Goal: Information Seeking & Learning: Learn about a topic

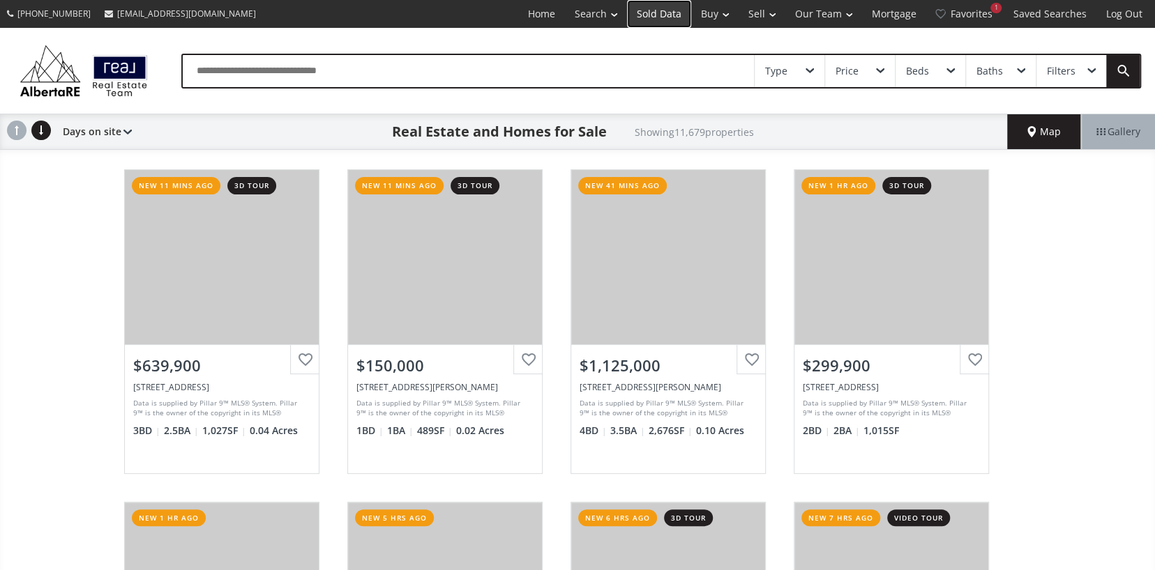
click at [650, 15] on link "Sold Data" at bounding box center [659, 14] width 64 height 28
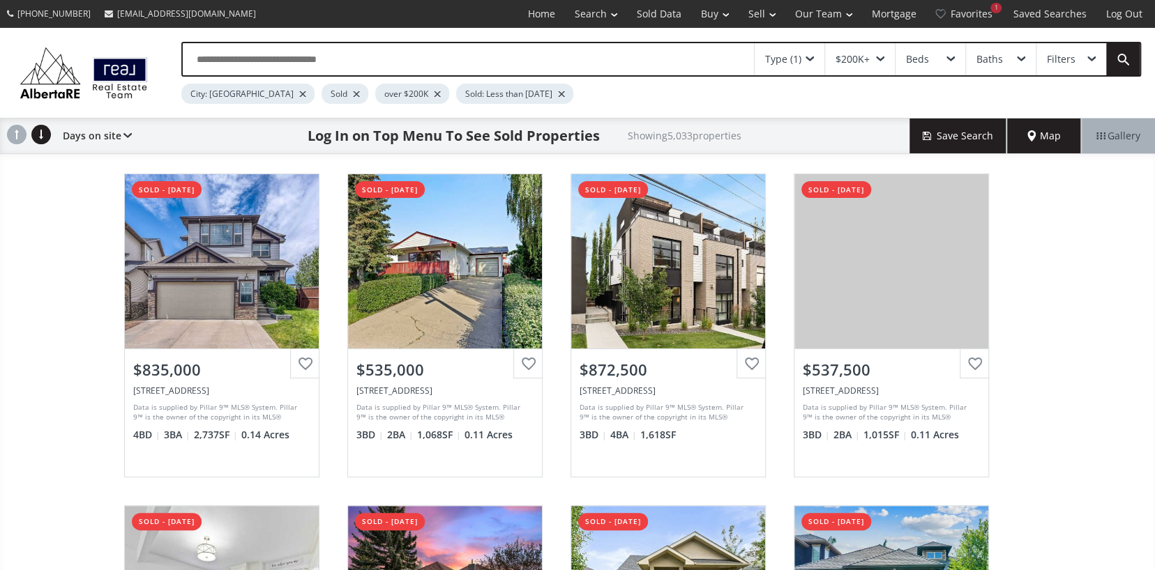
click at [866, 59] on div "$200K+" at bounding box center [852, 59] width 34 height 10
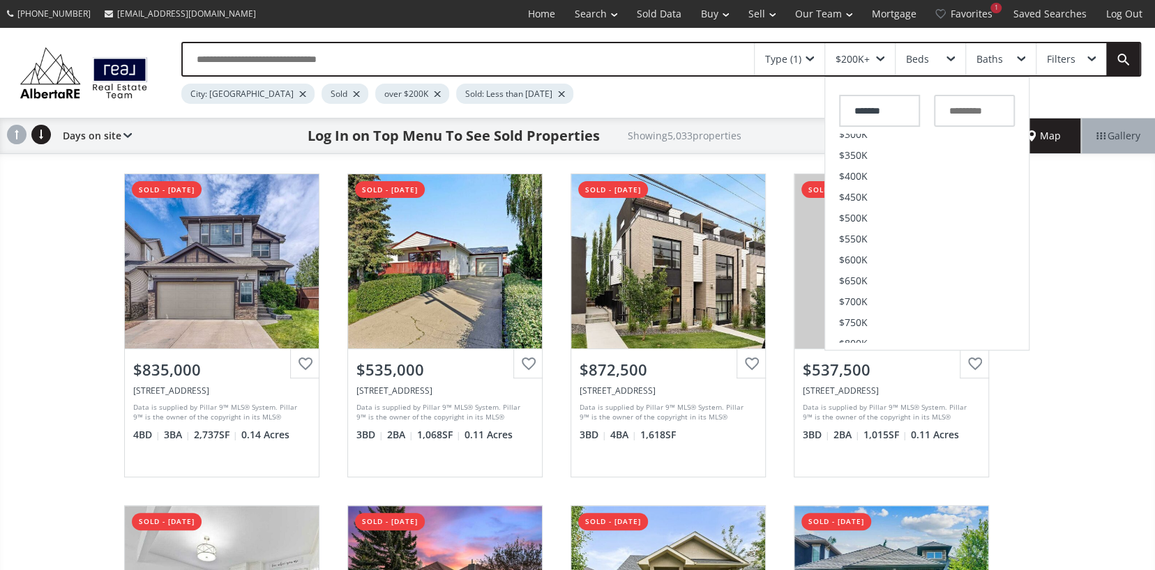
scroll to position [349, 0]
click at [851, 146] on span "$800K" at bounding box center [853, 151] width 29 height 10
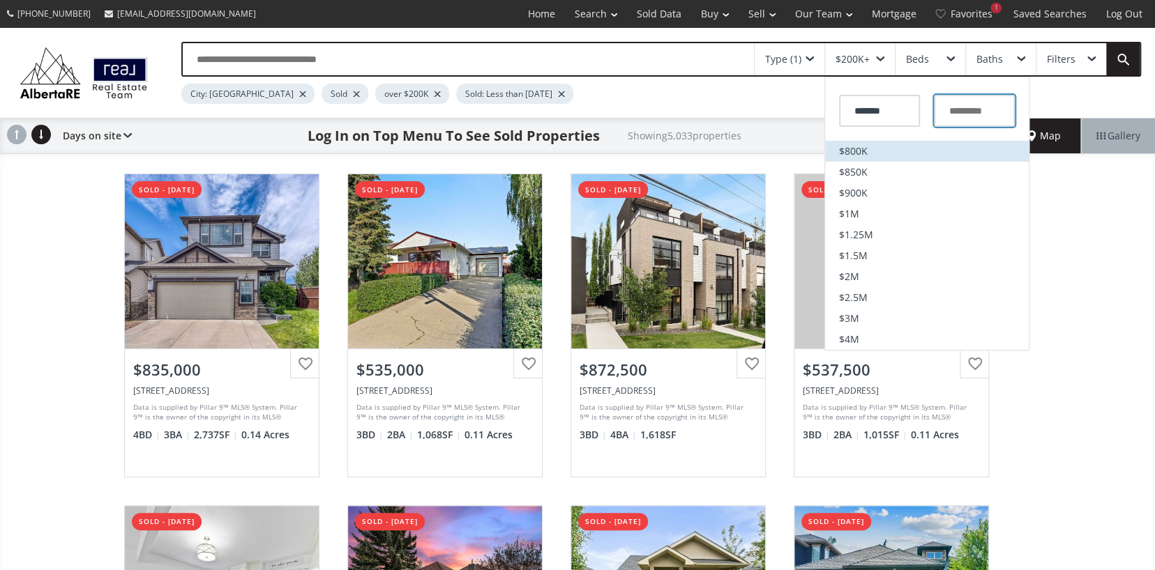
type input "*******"
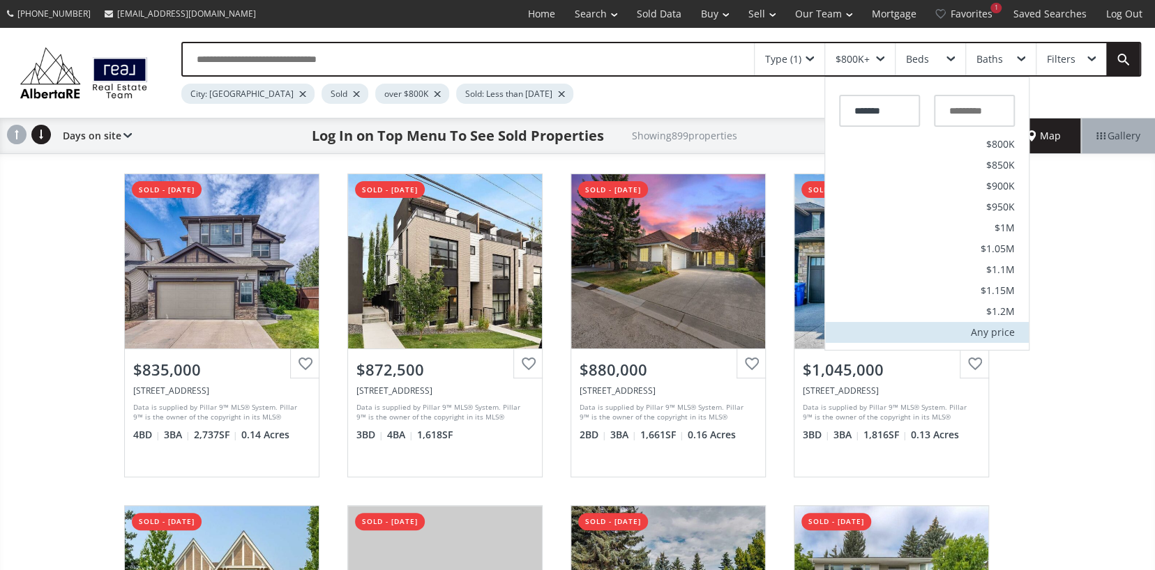
click at [987, 330] on div "Any price" at bounding box center [992, 333] width 44 height 10
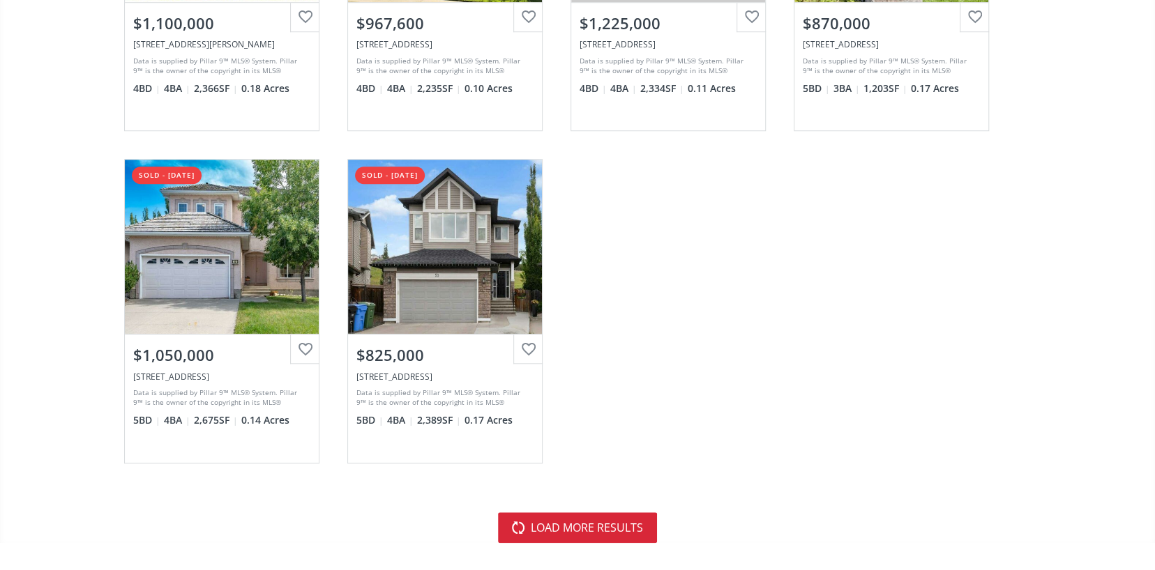
scroll to position [4113, 0]
